Goal: Information Seeking & Learning: Learn about a topic

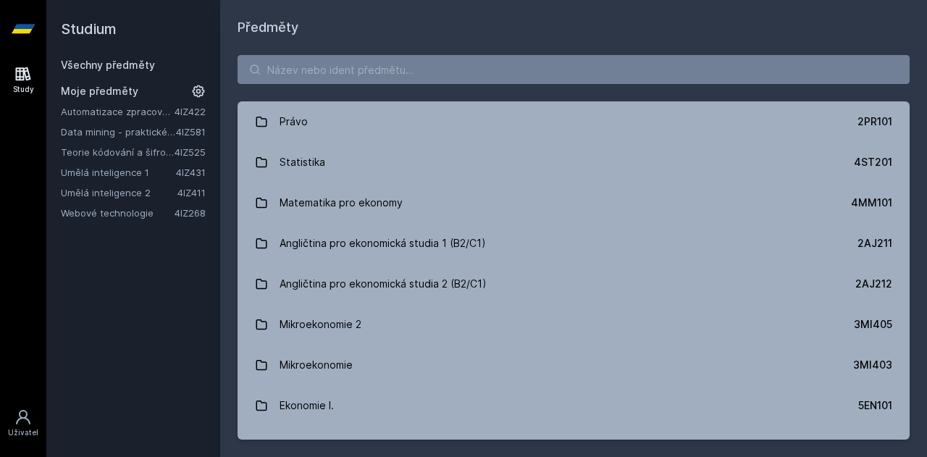
click at [130, 192] on link "Umělá inteligence 2" at bounding box center [119, 192] width 117 height 14
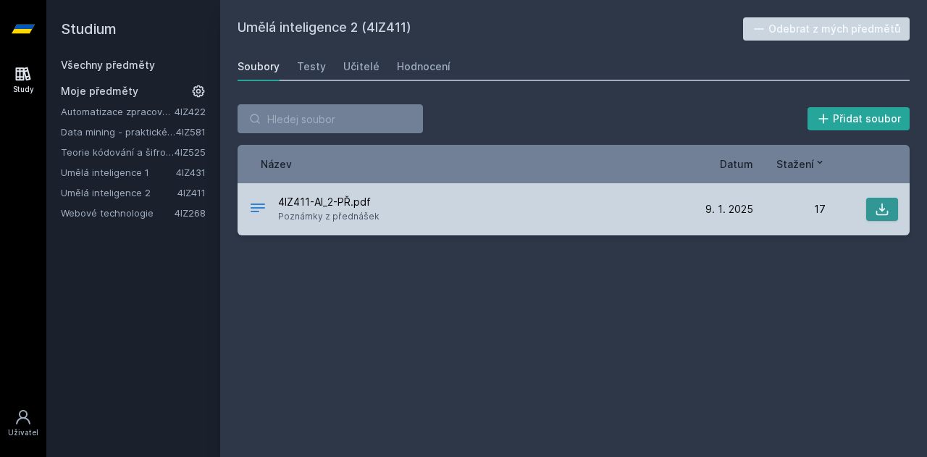
click at [885, 204] on icon at bounding box center [882, 209] width 14 height 14
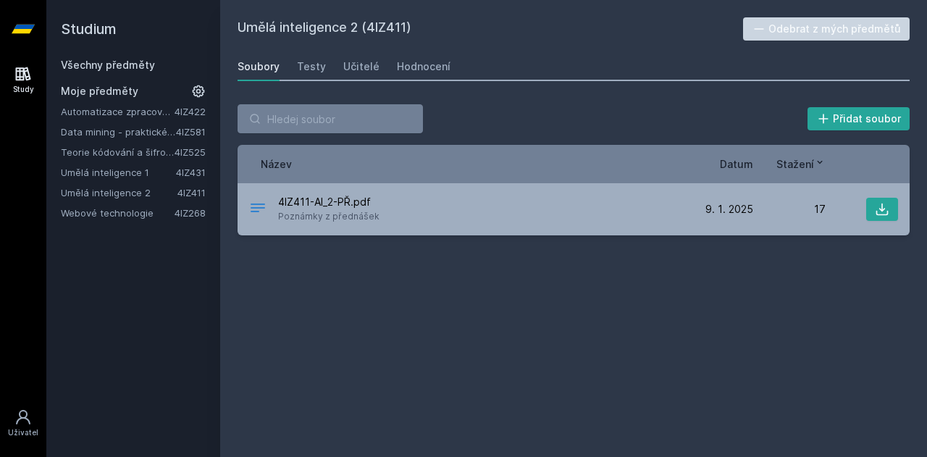
click at [123, 130] on link "Data mining - praktické aplikace" at bounding box center [118, 132] width 115 height 14
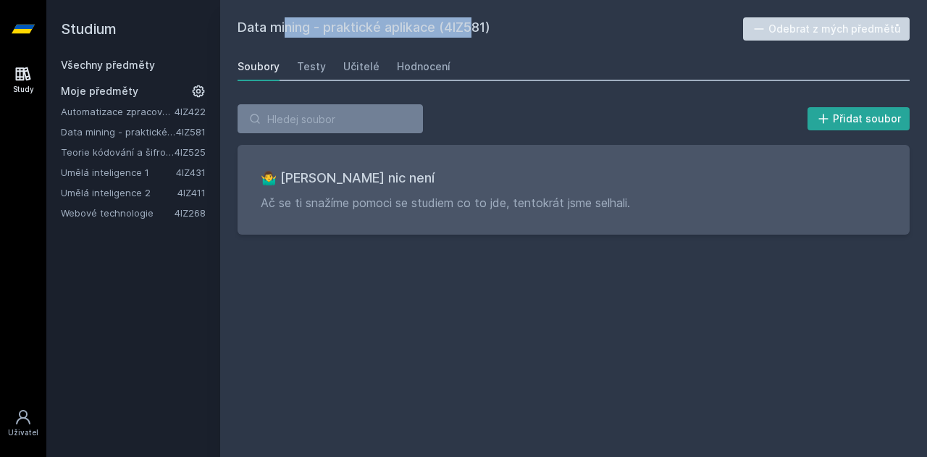
drag, startPoint x: 236, startPoint y: 30, endPoint x: 432, endPoint y: 28, distance: 196.3
click at [432, 28] on div "Data mining - praktické aplikace (4IZ581) Odebrat z mých předmětů [GEOGRAPHIC_D…" at bounding box center [573, 228] width 707 height 457
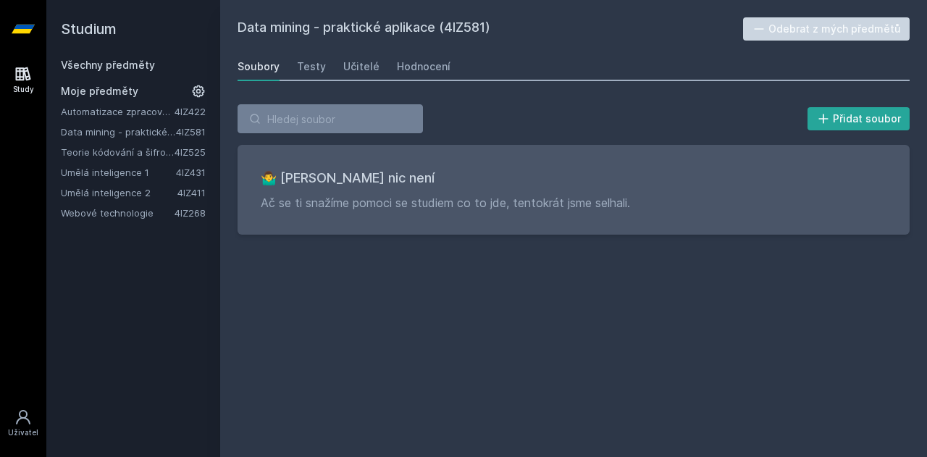
click at [505, 38] on h2 "Data mining - praktické aplikace (4IZ581)" at bounding box center [490, 28] width 505 height 23
click at [429, 69] on div "Hodnocení" at bounding box center [424, 66] width 54 height 14
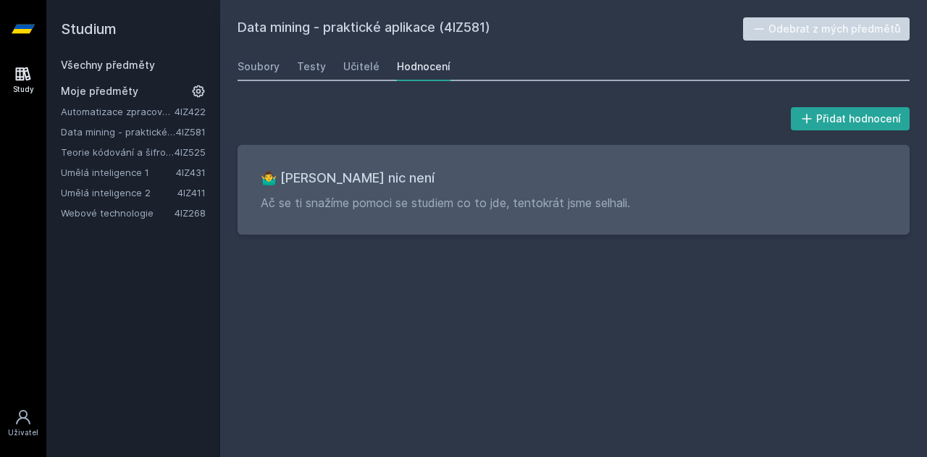
drag, startPoint x: 238, startPoint y: 30, endPoint x: 516, endPoint y: 20, distance: 278.3
click at [516, 20] on h2 "Data mining - praktické aplikace (4IZ581)" at bounding box center [490, 28] width 505 height 23
click at [521, 28] on h2 "Data mining - praktické aplikace (4IZ581)" at bounding box center [490, 28] width 505 height 23
